Goal: Task Accomplishment & Management: Use online tool/utility

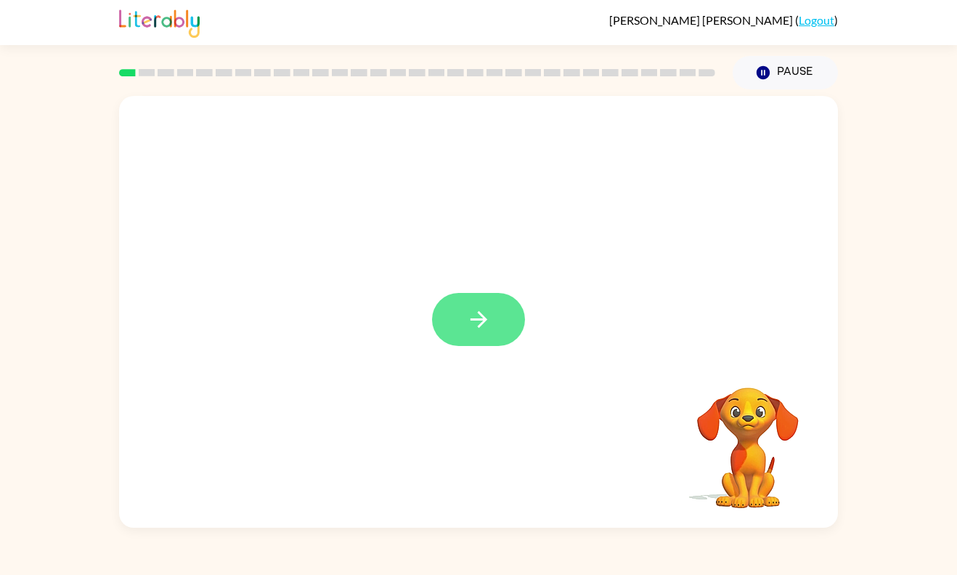
click at [482, 341] on button "button" at bounding box center [478, 319] width 93 height 53
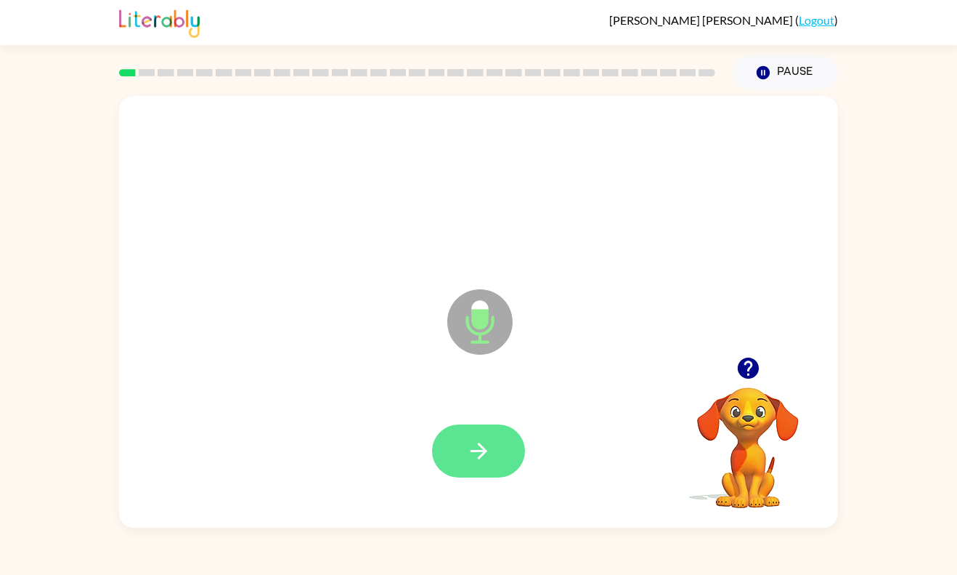
click at [496, 458] on button "button" at bounding box center [478, 450] width 93 height 53
click at [480, 475] on button "button" at bounding box center [478, 450] width 93 height 53
click at [500, 431] on button "button" at bounding box center [478, 450] width 93 height 53
click at [477, 459] on icon "button" at bounding box center [478, 450] width 25 height 25
click at [479, 456] on icon "button" at bounding box center [478, 450] width 17 height 17
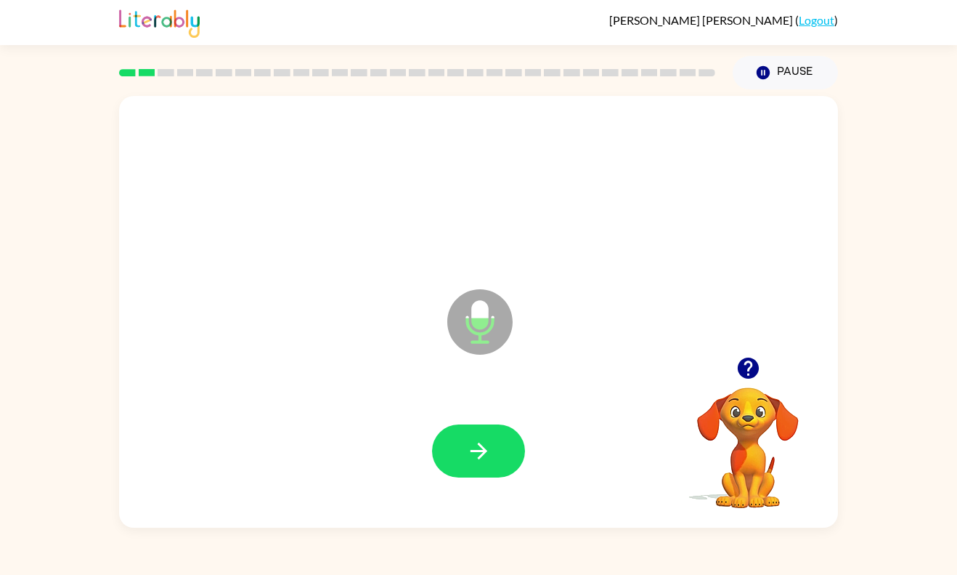
click at [479, 456] on icon "button" at bounding box center [478, 450] width 17 height 17
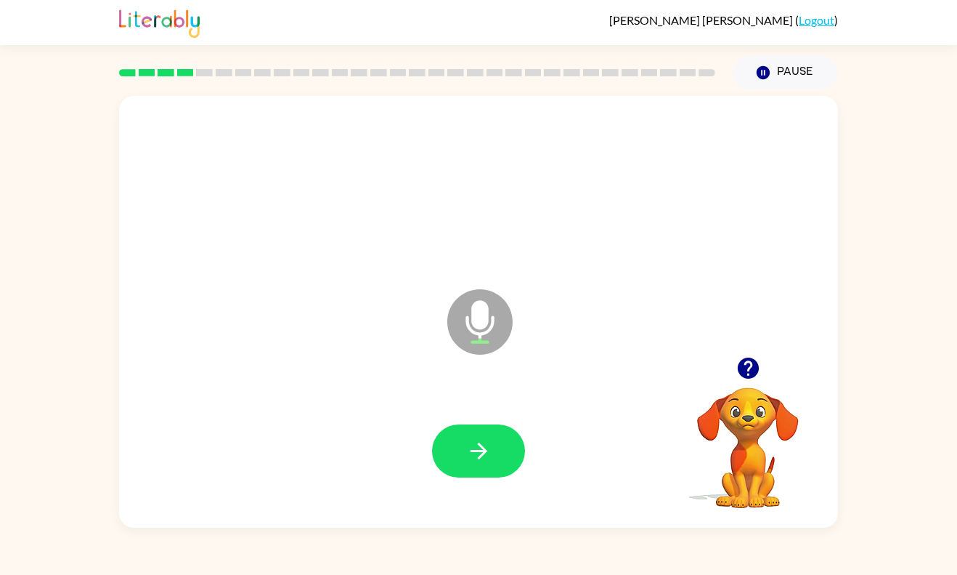
click at [470, 459] on icon "button" at bounding box center [478, 450] width 25 height 25
click at [471, 460] on icon "button" at bounding box center [478, 450] width 25 height 25
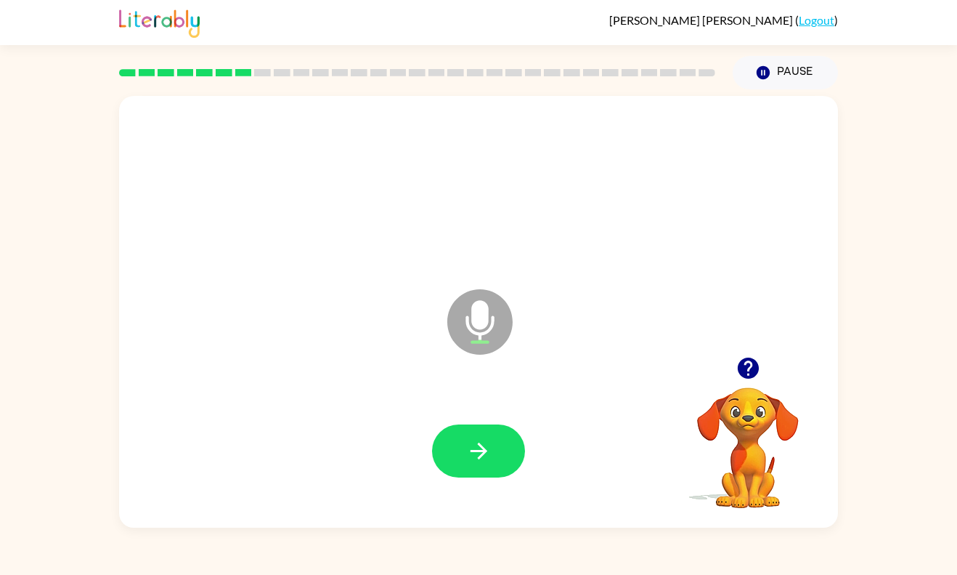
click at [471, 460] on icon "button" at bounding box center [478, 450] width 25 height 25
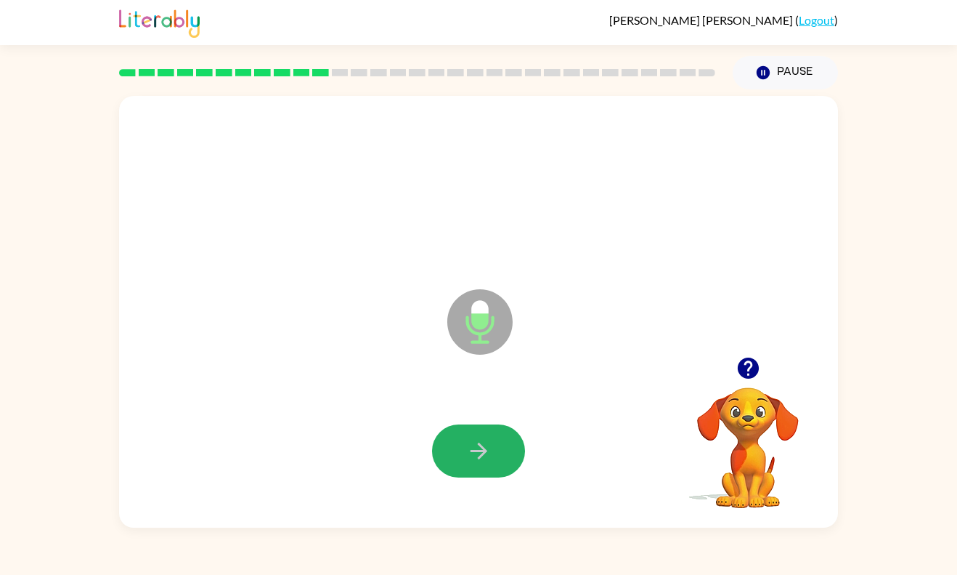
click at [471, 460] on icon "button" at bounding box center [478, 450] width 25 height 25
click at [468, 463] on icon "button" at bounding box center [478, 450] width 25 height 25
click at [497, 464] on button "button" at bounding box center [478, 450] width 93 height 53
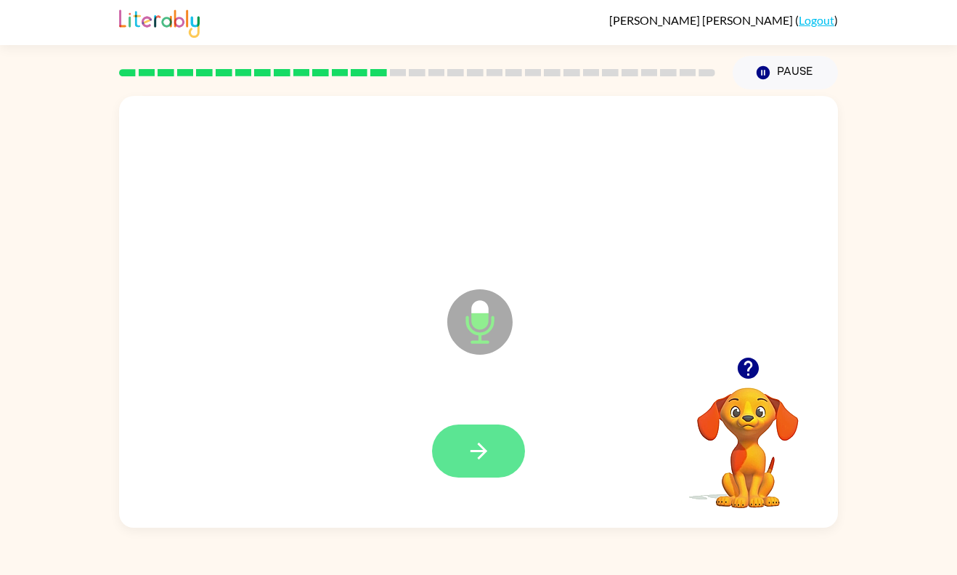
click at [497, 463] on button "button" at bounding box center [478, 450] width 93 height 53
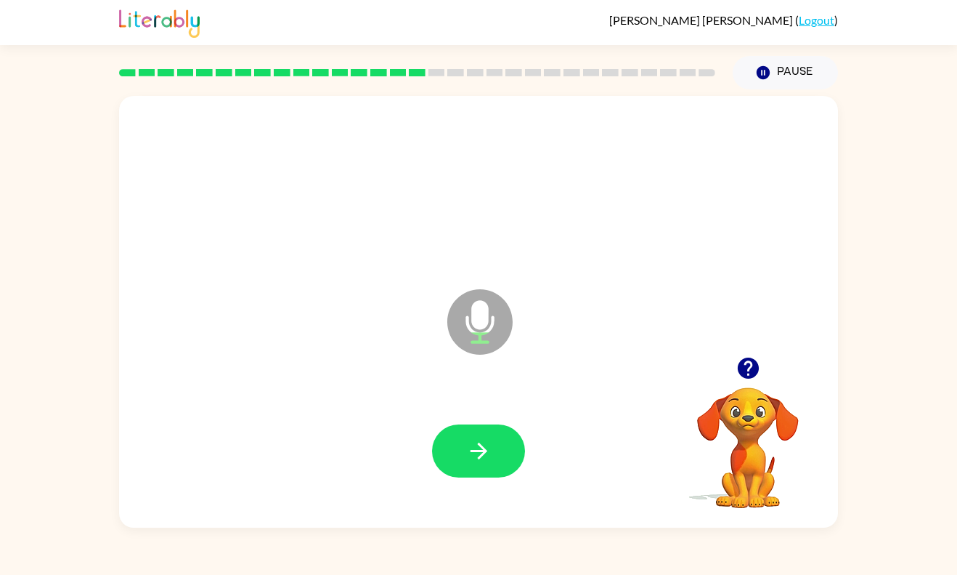
click at [497, 463] on button "button" at bounding box center [478, 450] width 93 height 53
click at [500, 464] on button "button" at bounding box center [478, 450] width 93 height 53
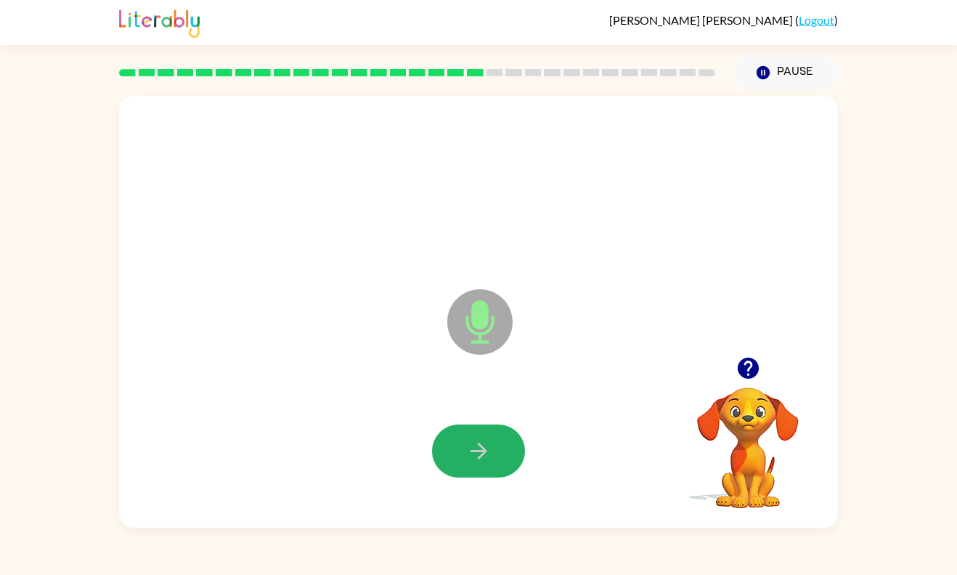
click at [500, 464] on button "button" at bounding box center [478, 450] width 93 height 53
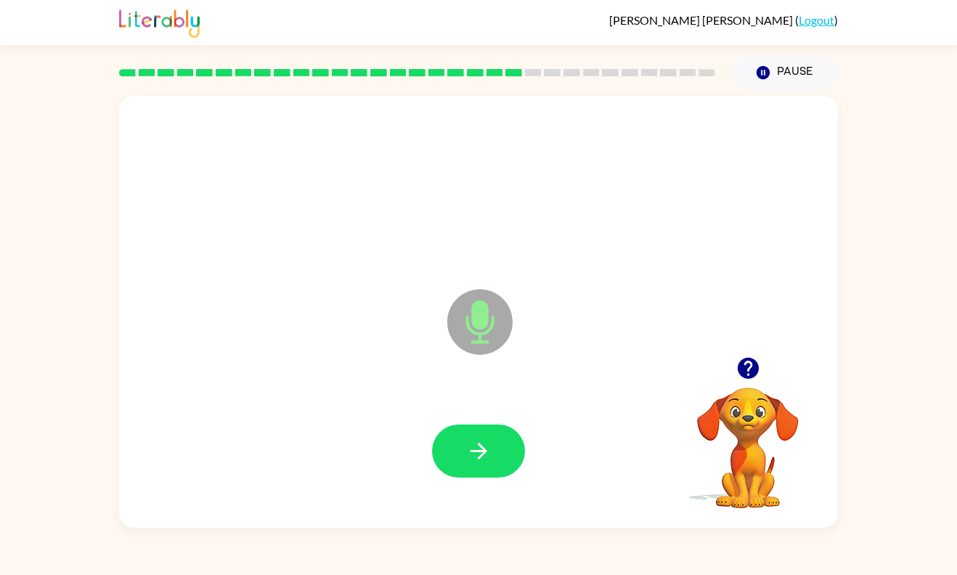
click at [500, 464] on button "button" at bounding box center [478, 450] width 93 height 53
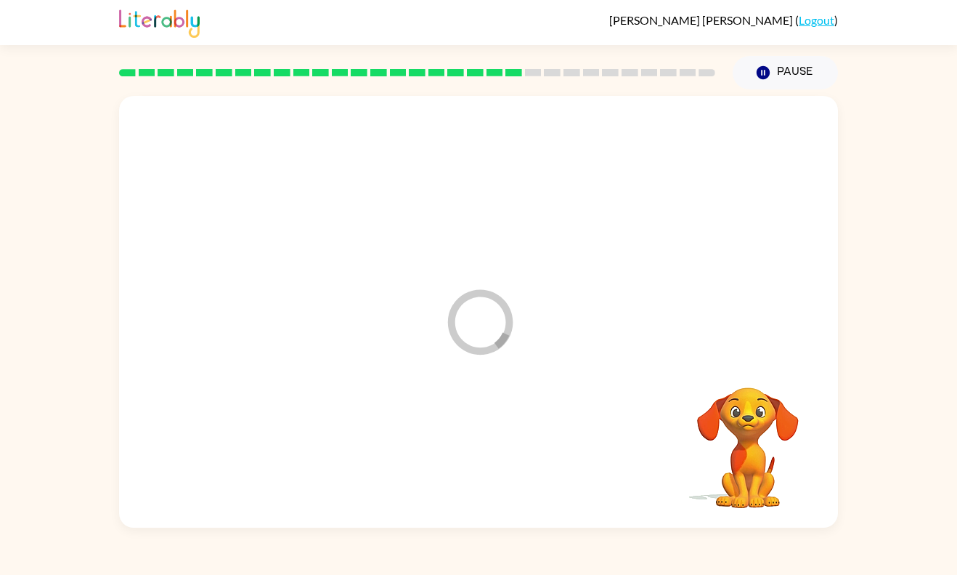
click at [500, 464] on div at bounding box center [479, 451] width 690 height 124
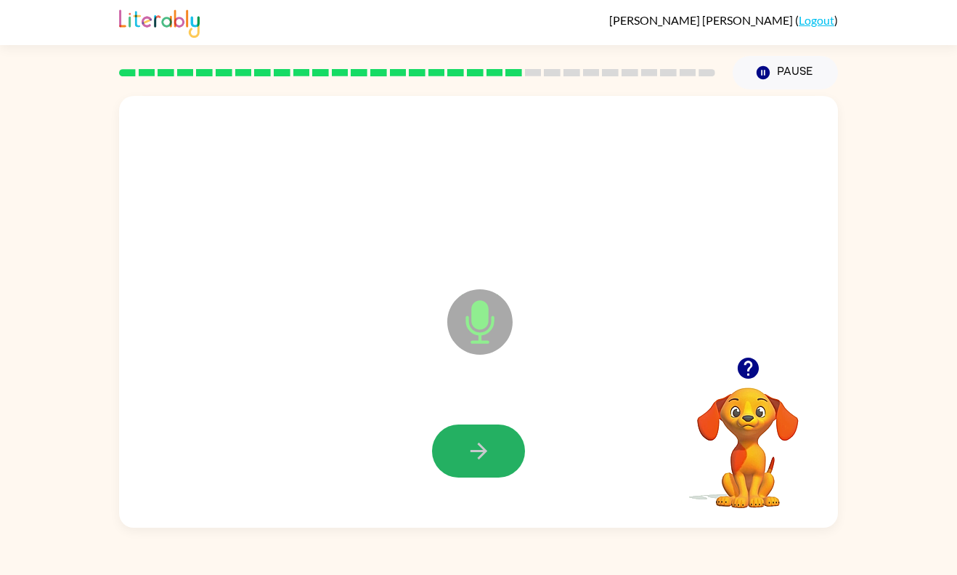
click at [500, 464] on button "button" at bounding box center [478, 450] width 93 height 53
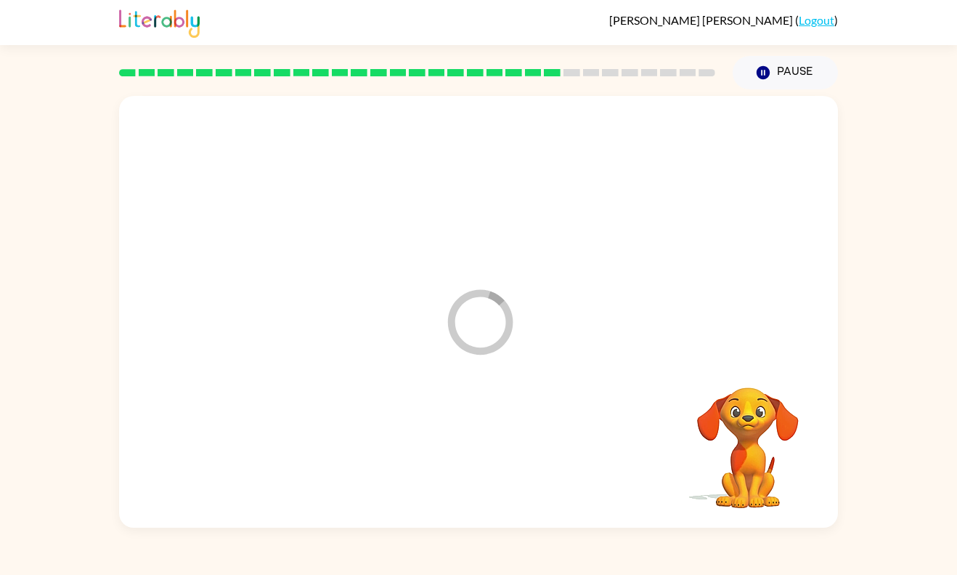
click at [500, 464] on div at bounding box center [479, 451] width 690 height 124
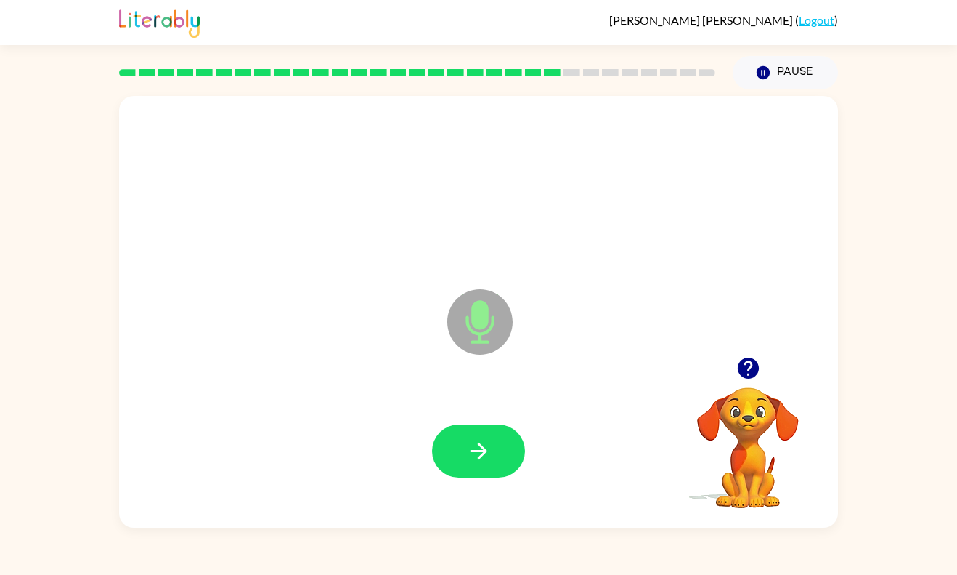
click at [500, 464] on button "button" at bounding box center [478, 450] width 93 height 53
click at [500, 469] on button "button" at bounding box center [478, 450] width 93 height 53
click at [745, 370] on icon "button" at bounding box center [747, 367] width 21 height 21
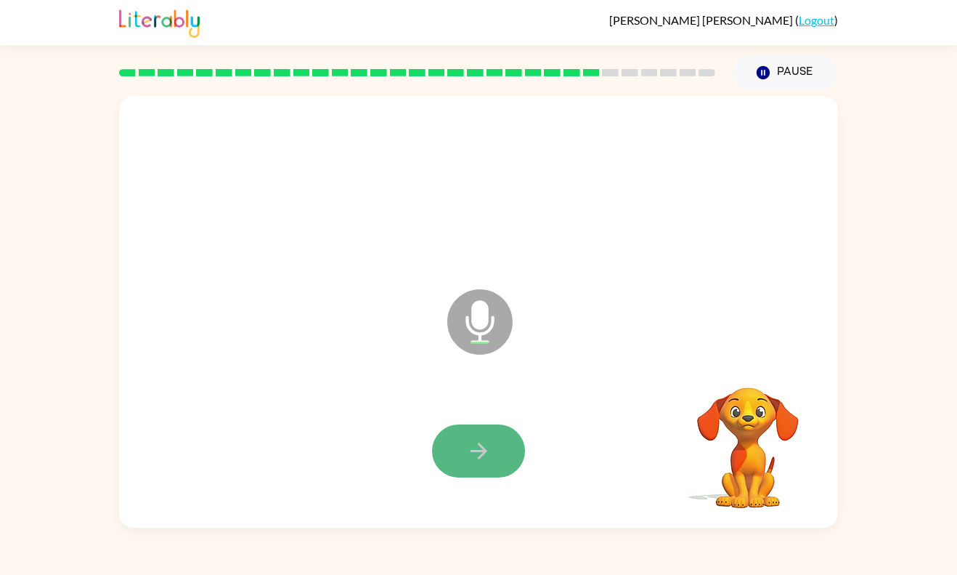
click at [501, 446] on button "button" at bounding box center [478, 450] width 93 height 53
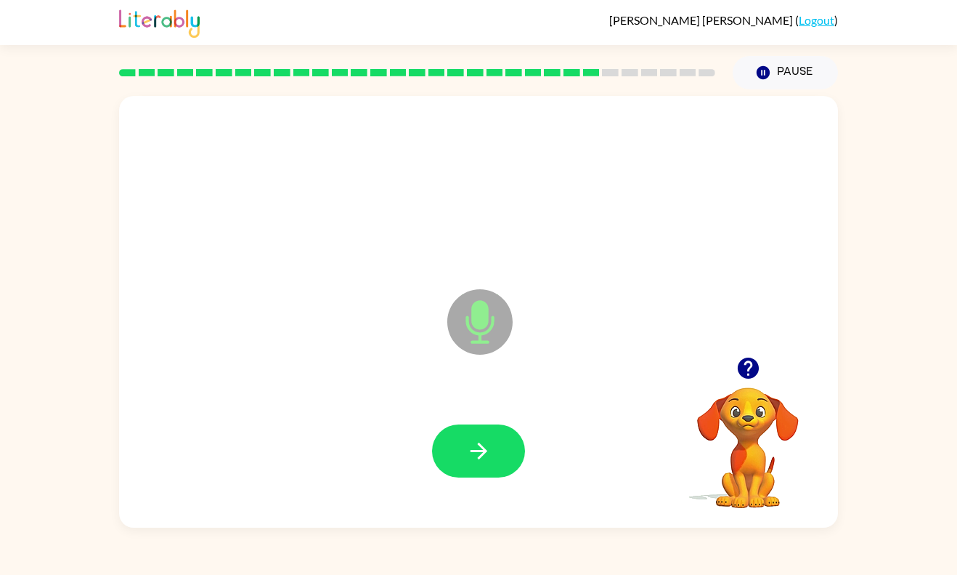
click at [496, 357] on icon "Microphone The Microphone is here when it is your turn to talk" at bounding box center [553, 339] width 218 height 109
click at [487, 448] on icon "button" at bounding box center [478, 450] width 25 height 25
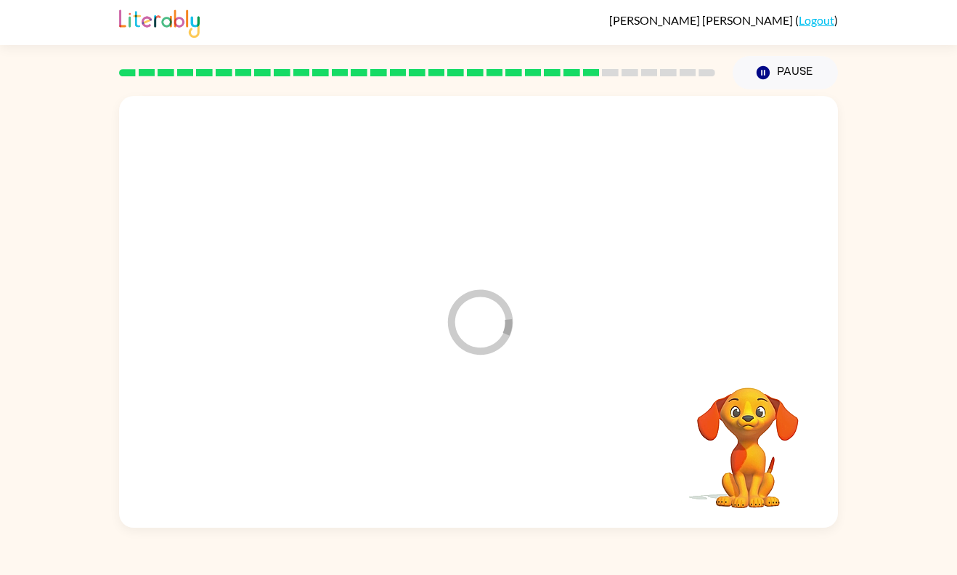
click at [487, 448] on div at bounding box center [479, 451] width 690 height 124
click at [486, 452] on div at bounding box center [478, 450] width 93 height 53
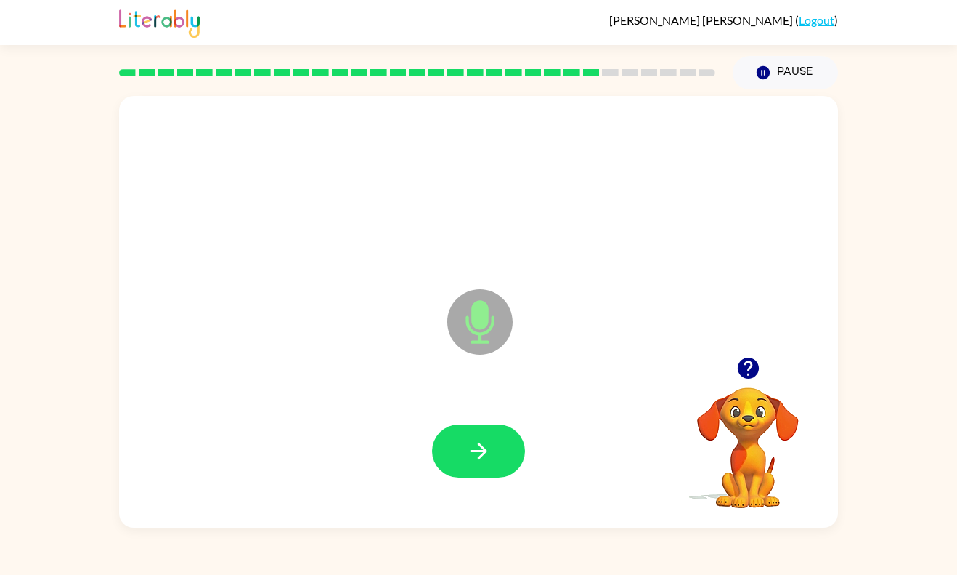
click at [486, 452] on icon "button" at bounding box center [478, 450] width 25 height 25
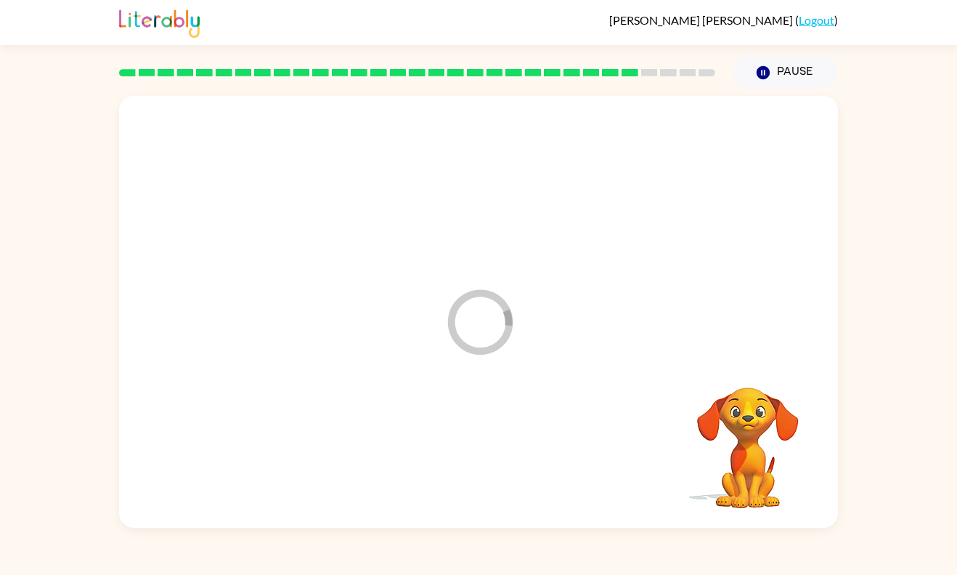
click at [486, 452] on div at bounding box center [479, 451] width 690 height 124
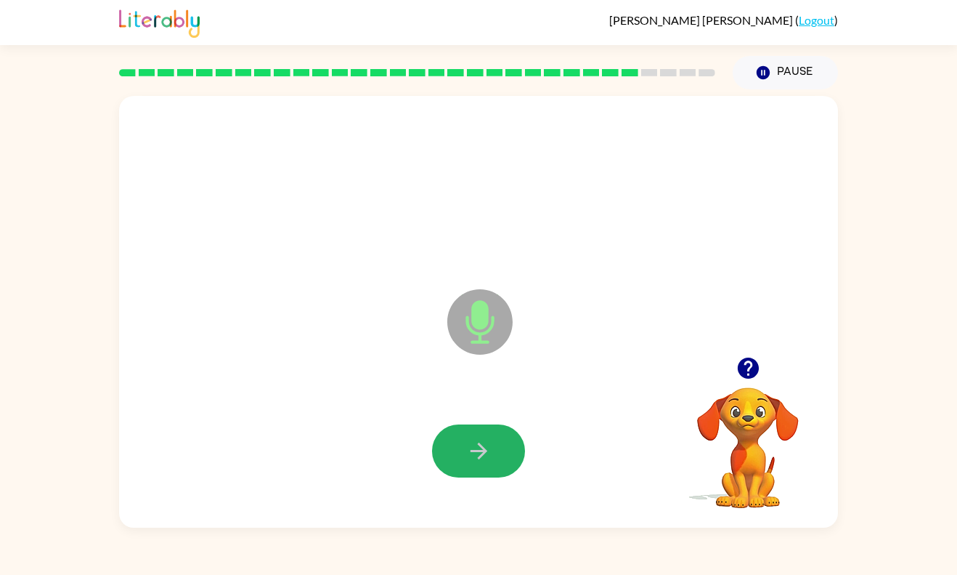
click at [486, 452] on icon "button" at bounding box center [478, 450] width 25 height 25
click at [486, 454] on icon "button" at bounding box center [478, 450] width 25 height 25
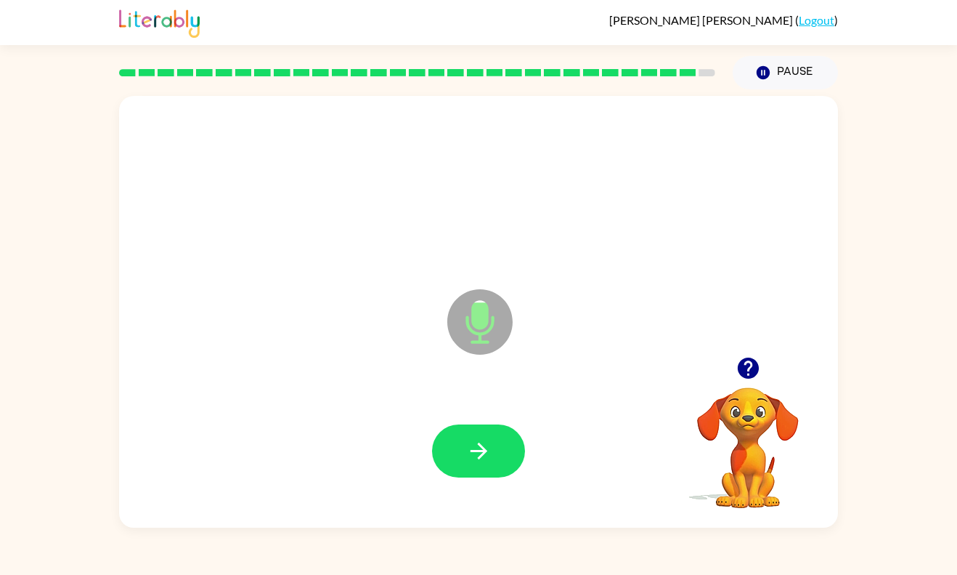
click at [736, 381] on button "button" at bounding box center [748, 367] width 37 height 37
click at [486, 454] on icon "button" at bounding box center [478, 450] width 25 height 25
